Goal: Information Seeking & Learning: Learn about a topic

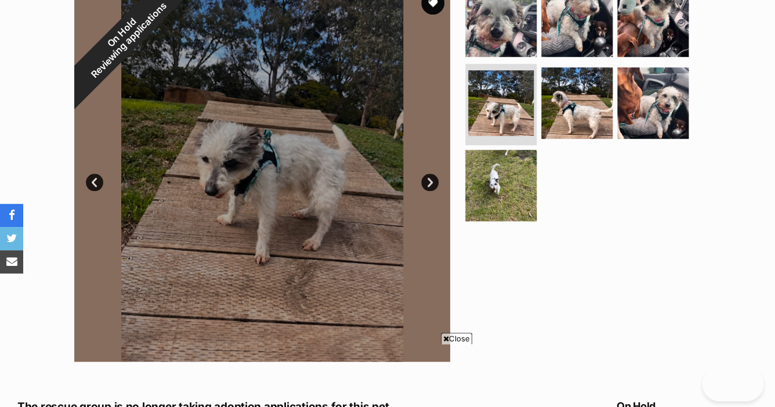
scroll to position [256, 0]
click at [93, 186] on link "Prev" at bounding box center [94, 181] width 17 height 17
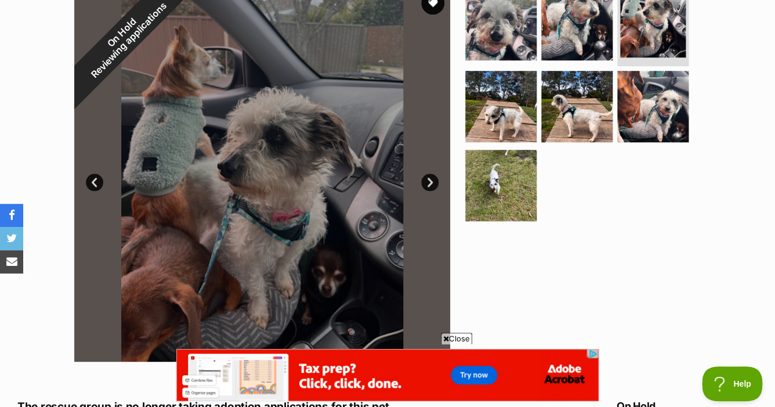
scroll to position [0, 0]
click at [432, 183] on link "Next" at bounding box center [429, 181] width 17 height 17
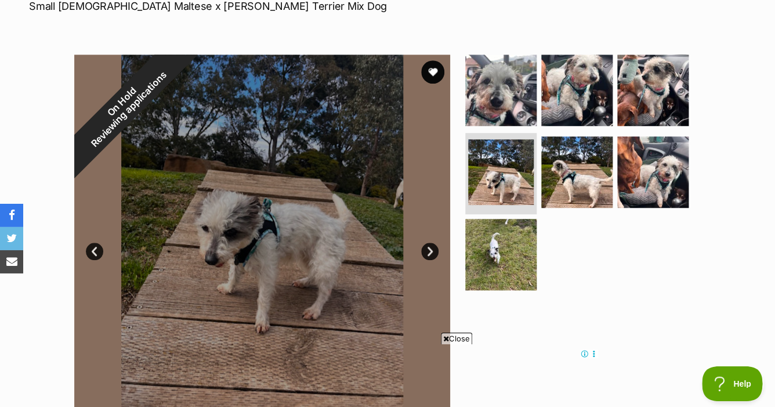
click at [432, 255] on link "Next" at bounding box center [429, 250] width 17 height 17
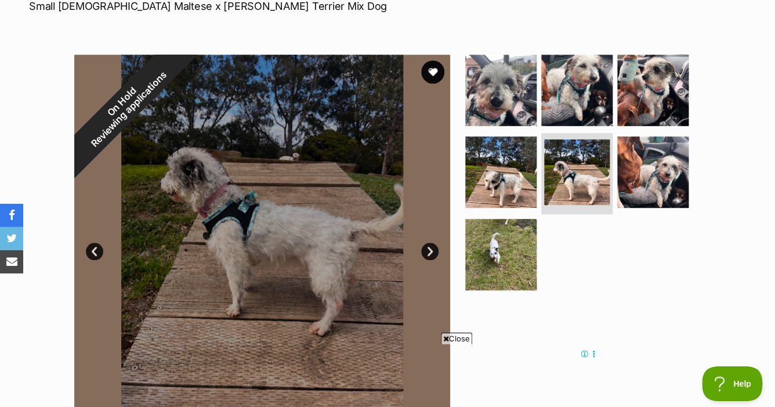
click at [432, 255] on link "Next" at bounding box center [429, 250] width 17 height 17
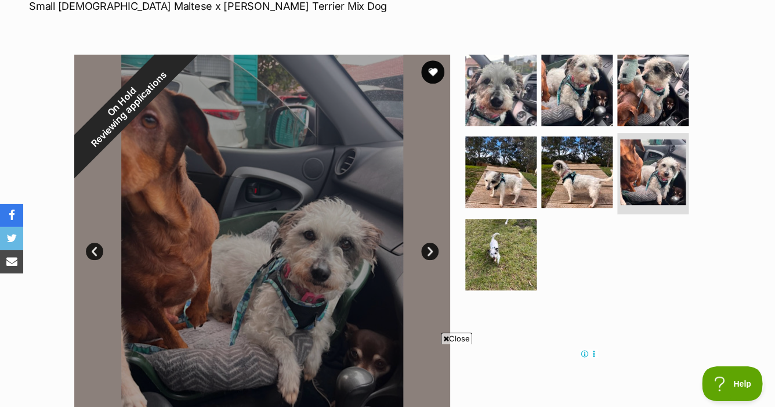
click at [432, 255] on link "Next" at bounding box center [429, 250] width 17 height 17
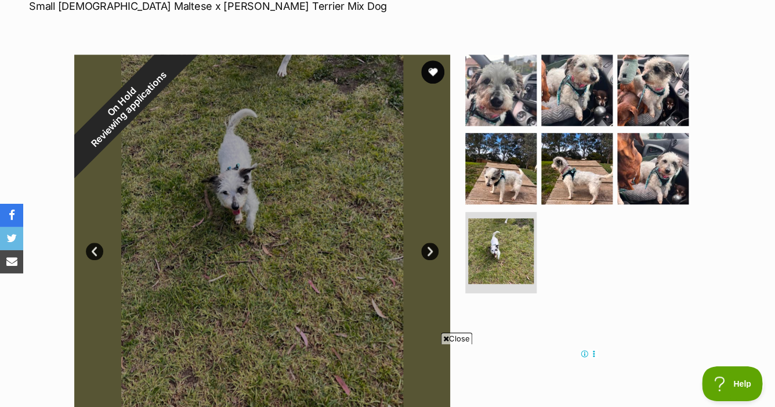
click at [432, 255] on link "Next" at bounding box center [429, 250] width 17 height 17
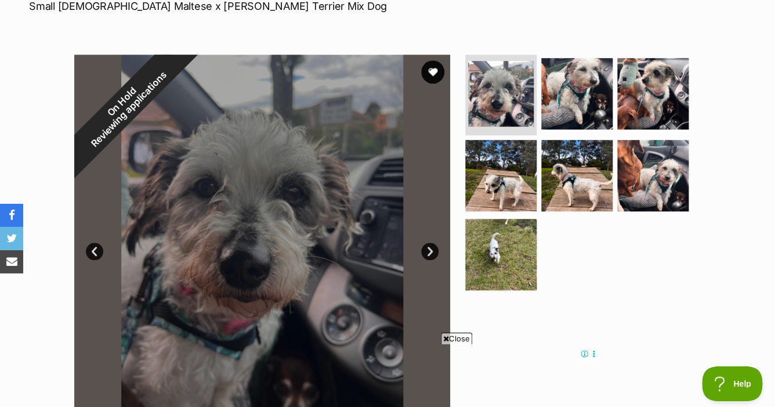
click at [432, 255] on link "Next" at bounding box center [429, 250] width 17 height 17
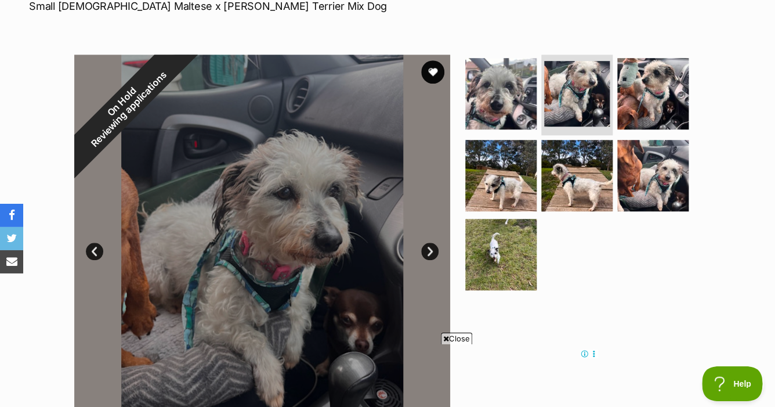
click at [432, 255] on link "Next" at bounding box center [429, 250] width 17 height 17
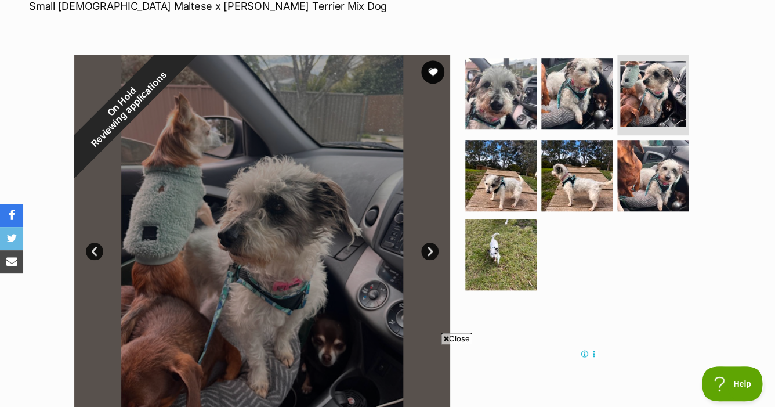
click at [431, 254] on link "Next" at bounding box center [429, 250] width 17 height 17
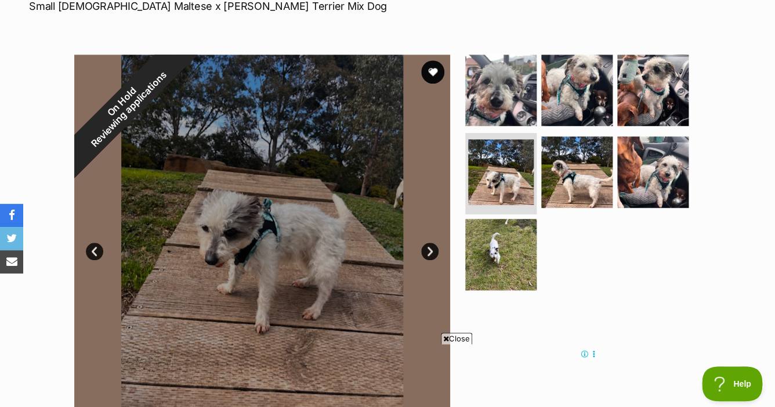
click at [431, 254] on link "Next" at bounding box center [429, 250] width 17 height 17
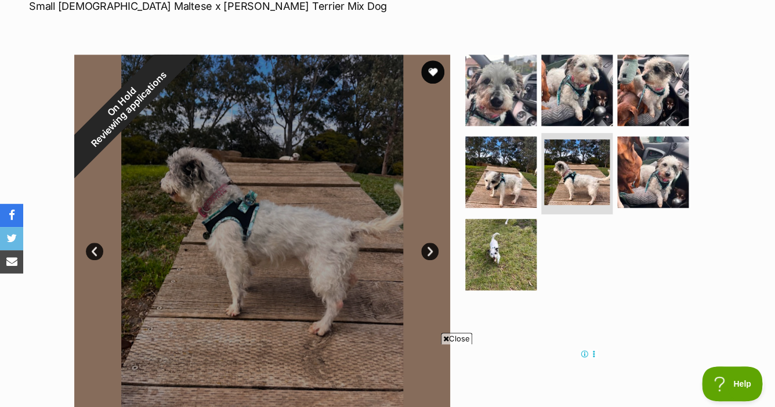
click at [431, 254] on link "Next" at bounding box center [429, 250] width 17 height 17
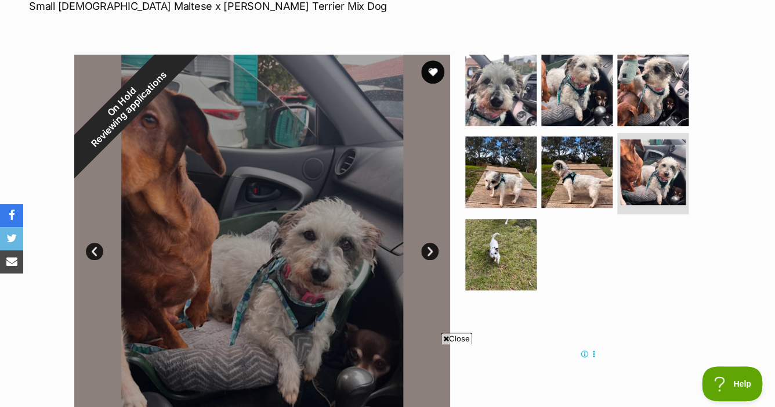
click at [431, 254] on link "Next" at bounding box center [429, 250] width 17 height 17
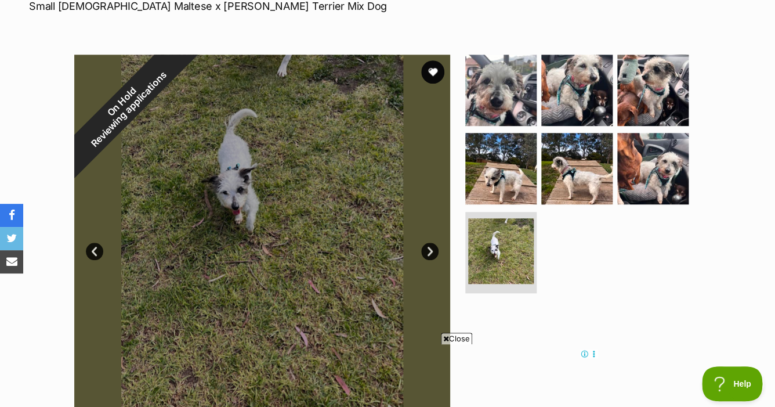
click at [431, 254] on link "Next" at bounding box center [429, 250] width 17 height 17
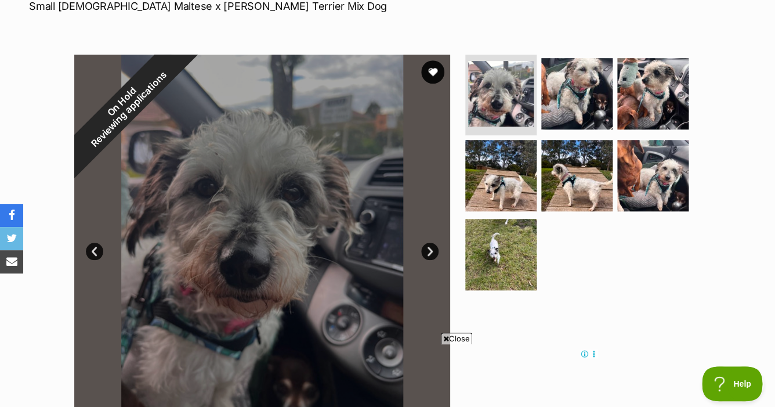
click at [431, 254] on link "Next" at bounding box center [429, 250] width 17 height 17
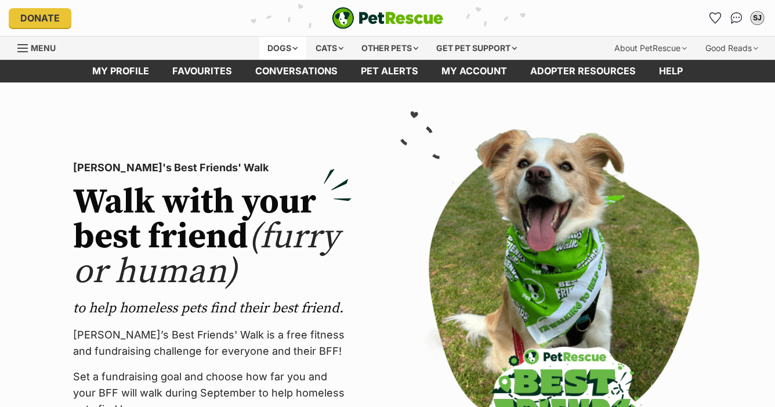
click at [285, 45] on div "Dogs" at bounding box center [282, 48] width 46 height 23
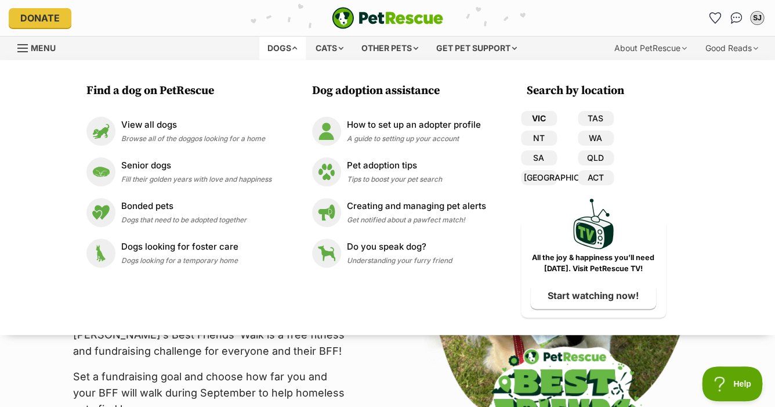
click at [533, 119] on link "VIC" at bounding box center [539, 118] width 36 height 15
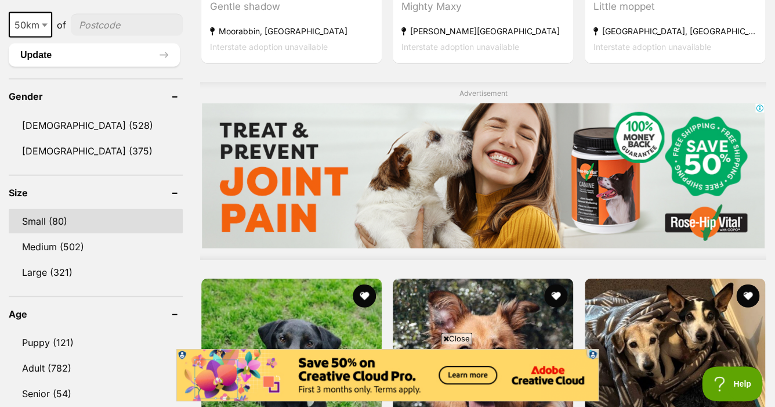
click at [77, 218] on link "Small (80)" at bounding box center [96, 221] width 174 height 24
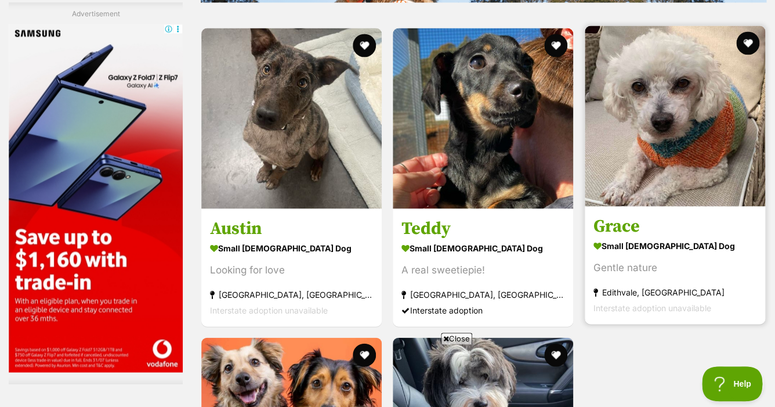
click at [662, 145] on img at bounding box center [675, 116] width 180 height 180
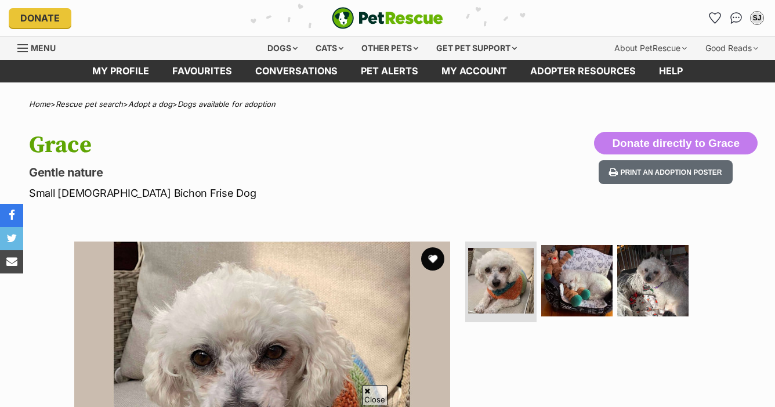
scroll to position [212, 0]
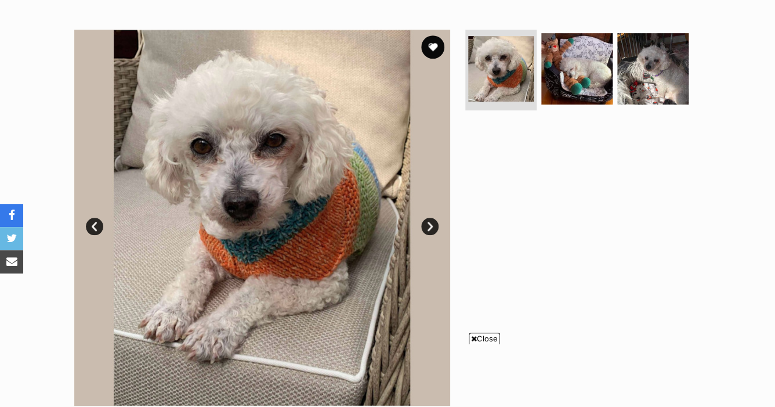
click at [430, 230] on link "Next" at bounding box center [429, 226] width 17 height 17
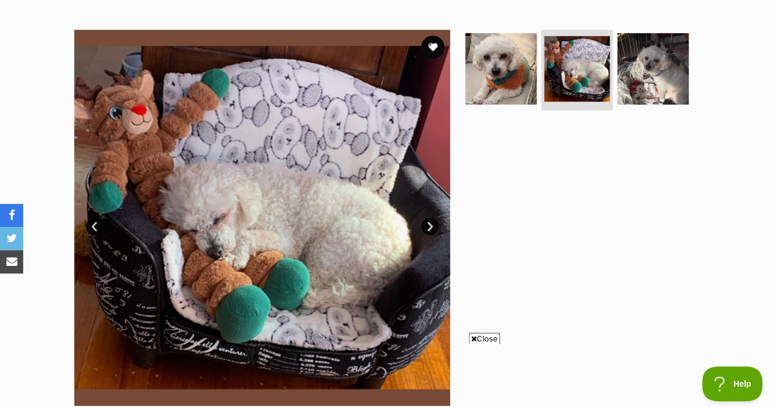
scroll to position [0, 0]
click at [430, 230] on link "Next" at bounding box center [429, 226] width 17 height 17
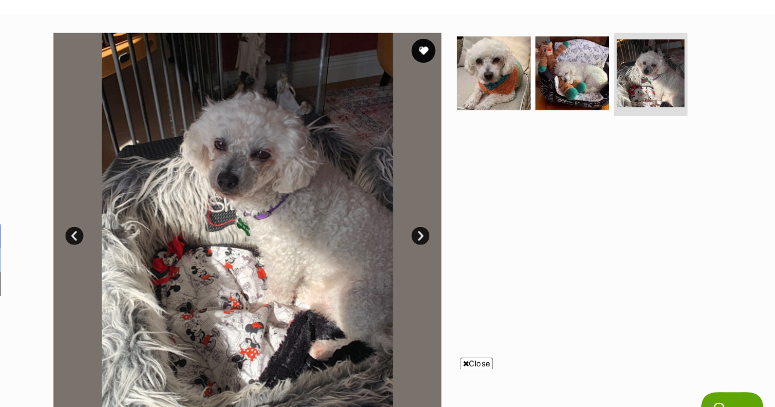
scroll to position [209, 0]
click at [431, 233] on link "Next" at bounding box center [429, 228] width 17 height 17
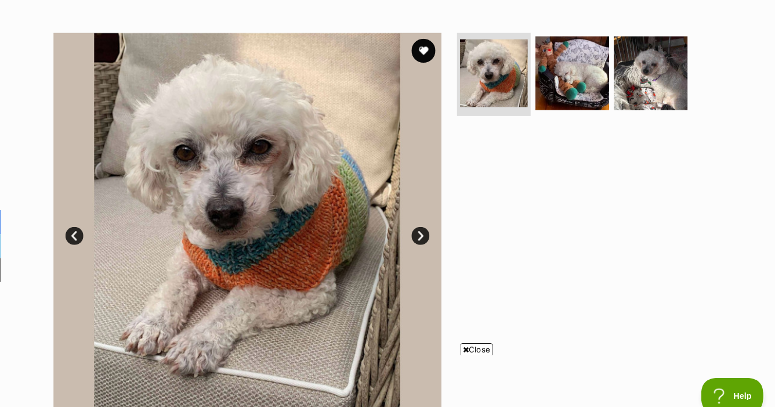
click at [431, 233] on link "Next" at bounding box center [429, 228] width 17 height 17
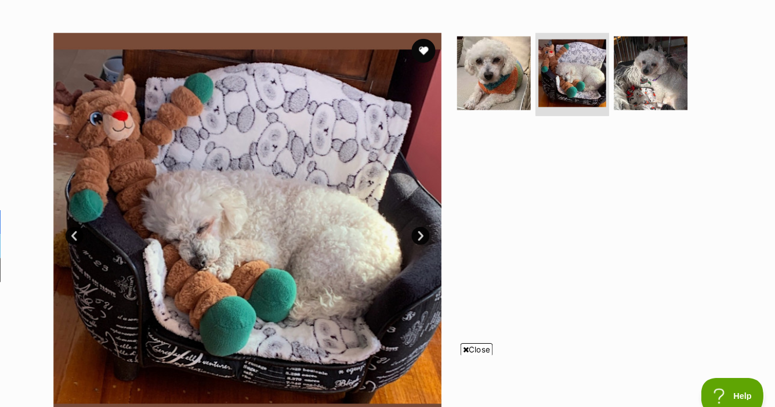
click at [431, 233] on link "Next" at bounding box center [429, 228] width 17 height 17
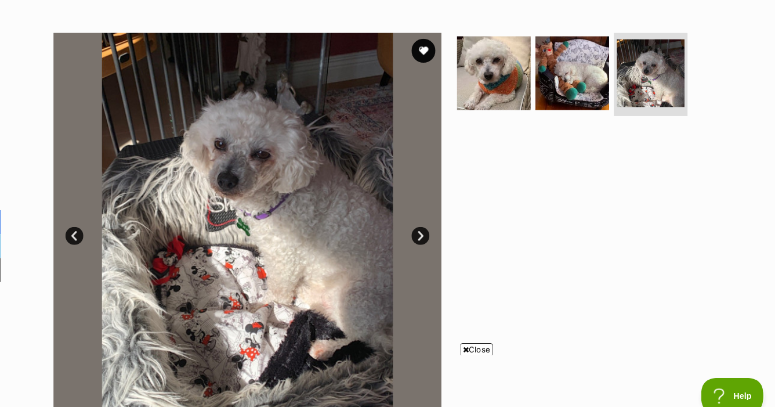
click at [431, 233] on link "Next" at bounding box center [429, 228] width 17 height 17
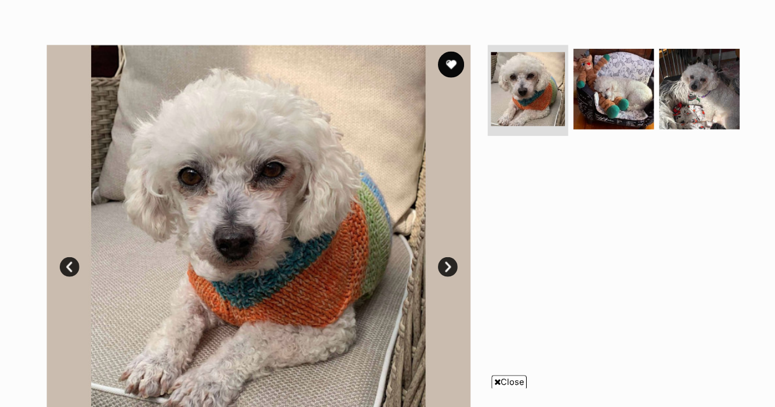
scroll to position [171, 0]
